Goal: Information Seeking & Learning: Learn about a topic

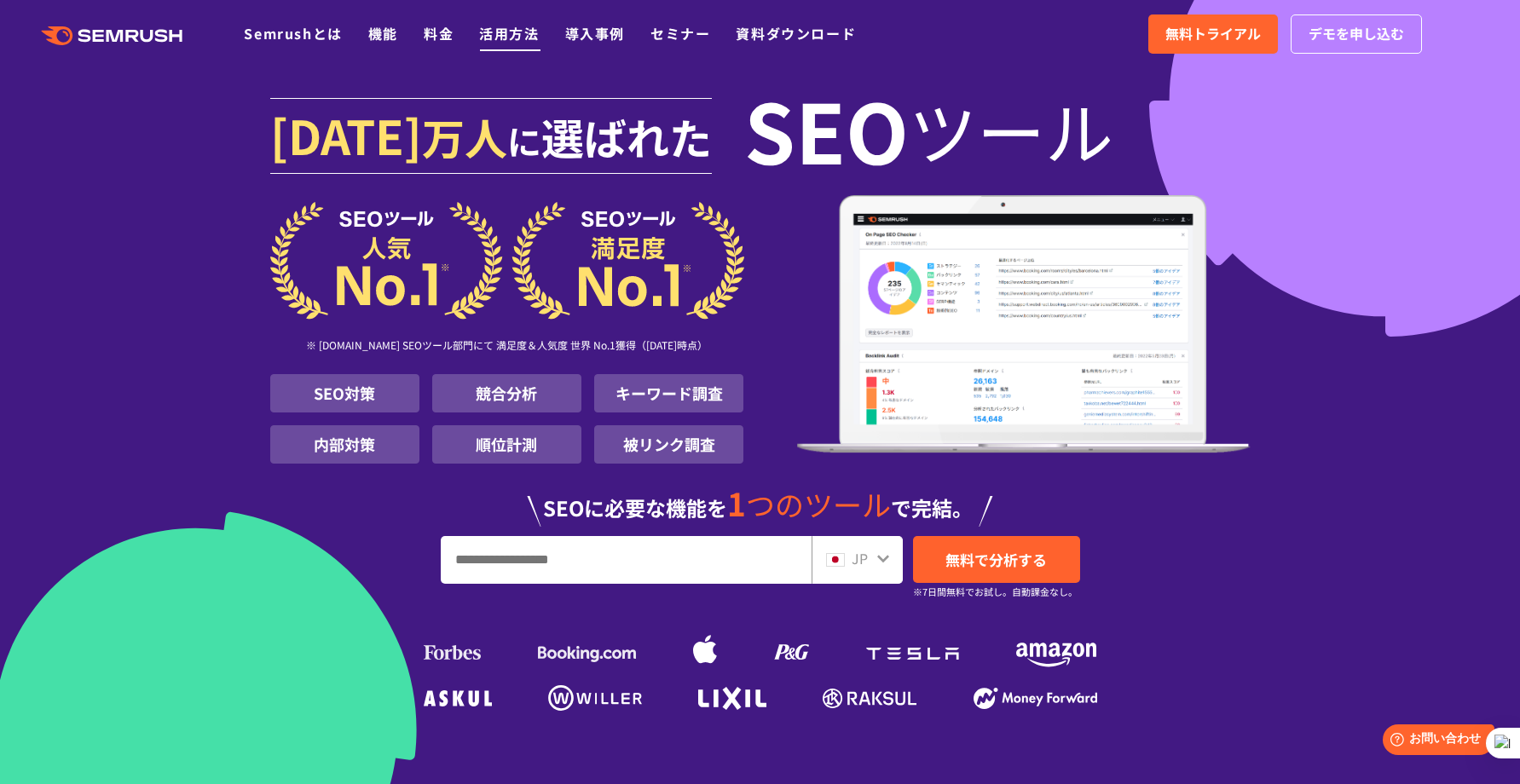
click at [516, 36] on link "活用方法" at bounding box center [509, 34] width 59 height 21
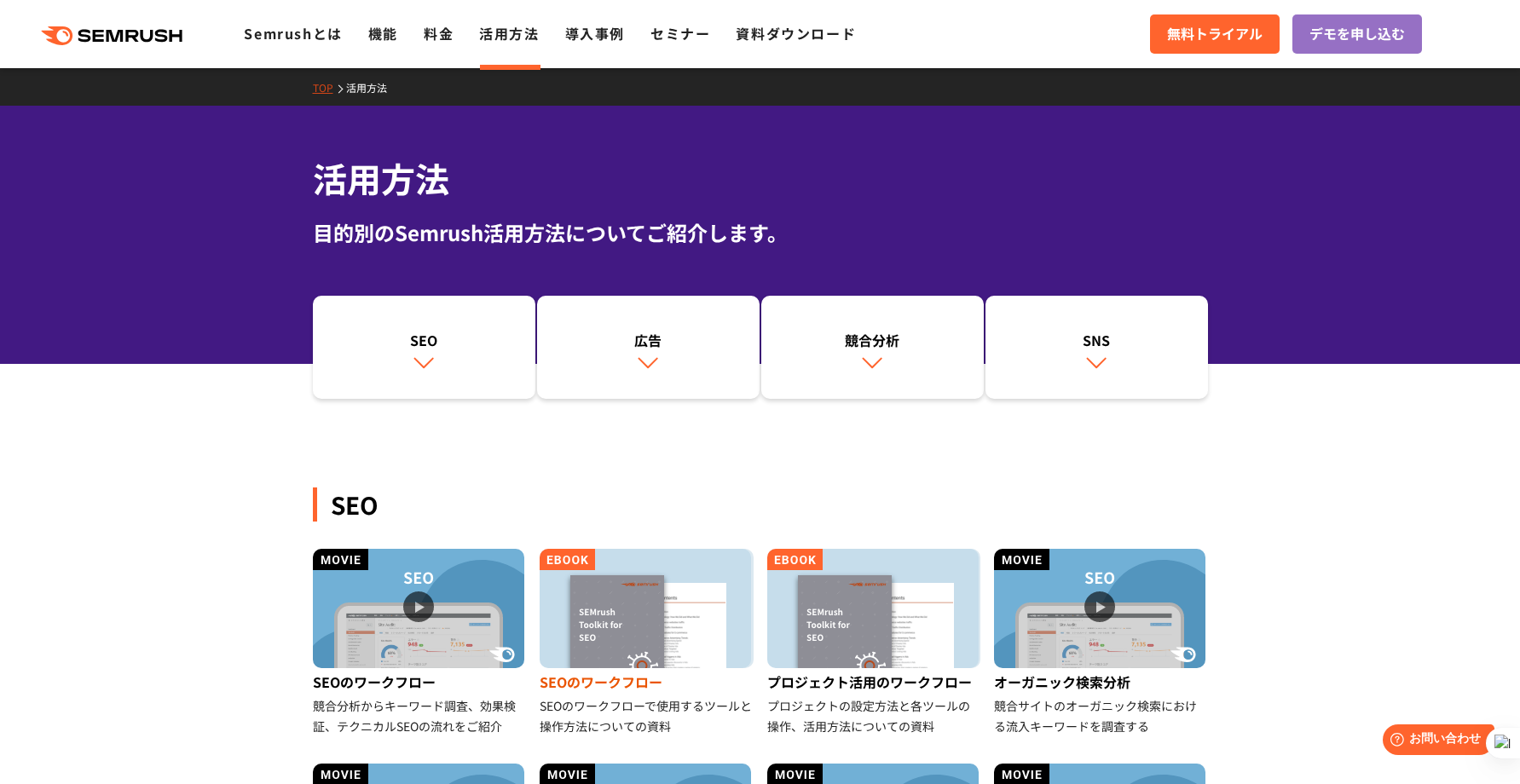
click at [618, 581] on img at bounding box center [646, 608] width 212 height 120
click at [288, 32] on link "Semrushとは" at bounding box center [293, 34] width 98 height 21
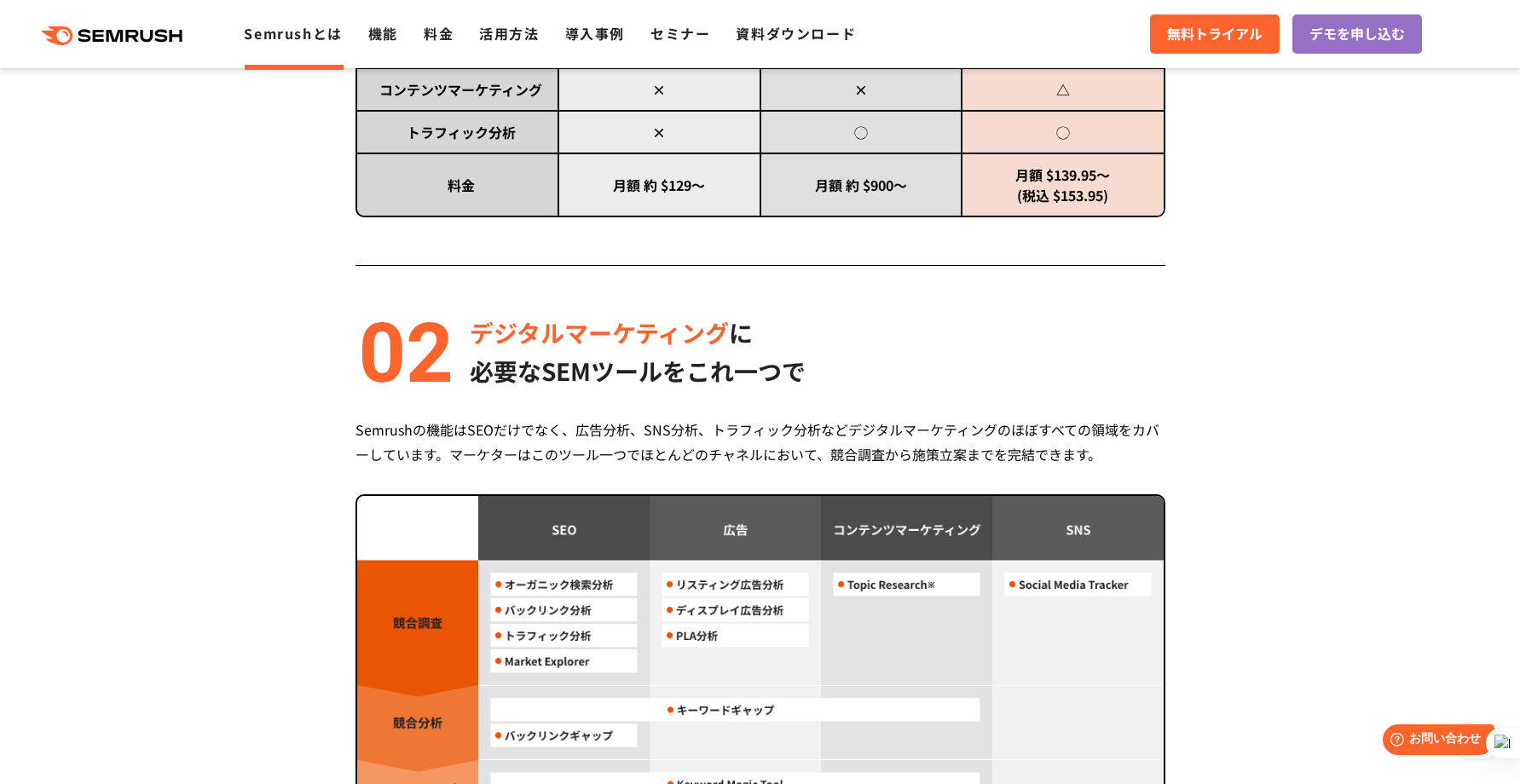
scroll to position [1120, 0]
